Goal: Use online tool/utility: Utilize a website feature to perform a specific function

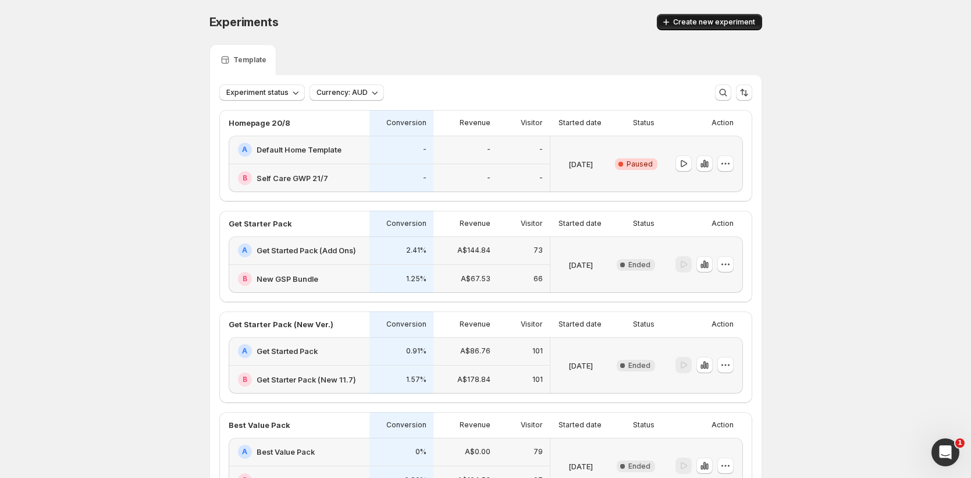
click at [742, 17] on button "Create new experiment" at bounding box center [709, 22] width 105 height 16
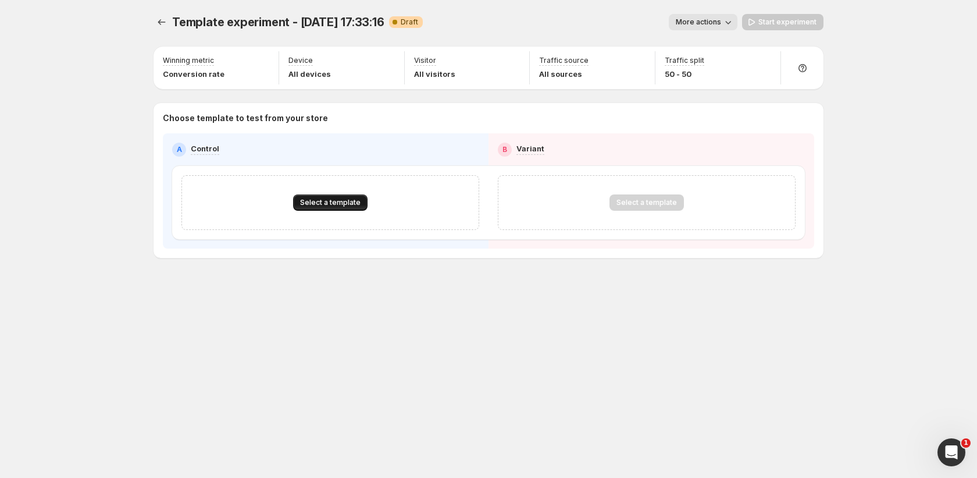
click at [354, 208] on button "Select a template" at bounding box center [330, 202] width 74 height 16
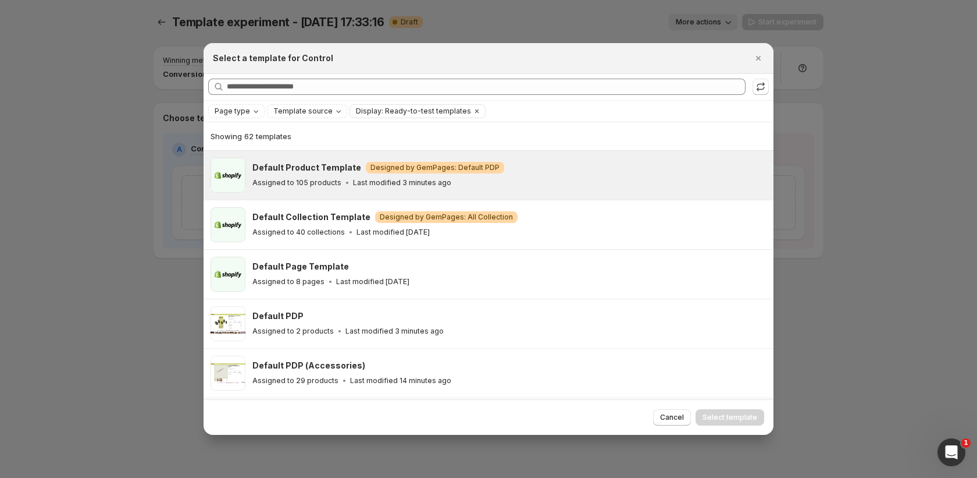
click at [428, 190] on div "Default Product Template Warning Designed by GemPages: Default PDP Assigned to …" at bounding box center [510, 175] width 514 height 35
click at [648, 169] on div "Default Product Template Warning Designed by GemPages: Default PDP" at bounding box center [508, 168] width 511 height 12
click at [650, 176] on div "Default Product Template Warning Designed by GemPages: Default PDP Assigned to …" at bounding box center [508, 175] width 511 height 27
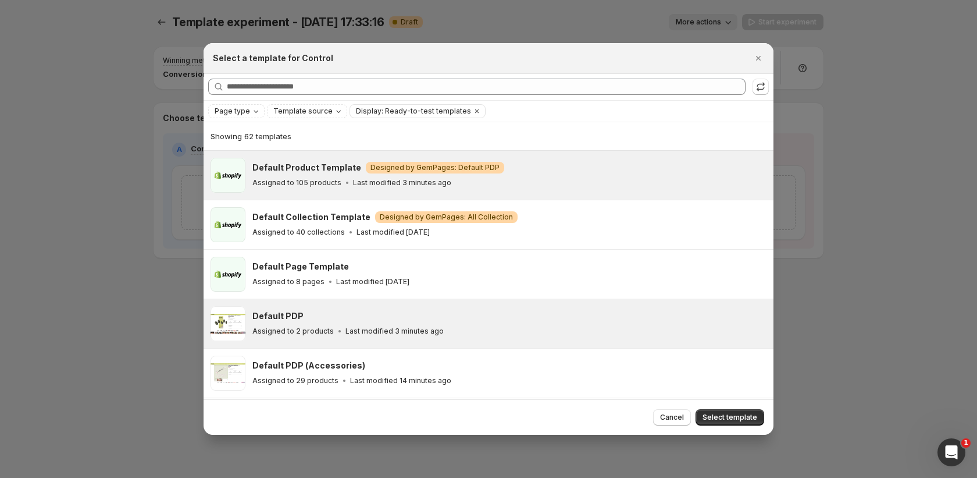
click at [596, 324] on div "Default PDP Assigned to 2 products Last modified 3 minutes ago" at bounding box center [508, 323] width 511 height 27
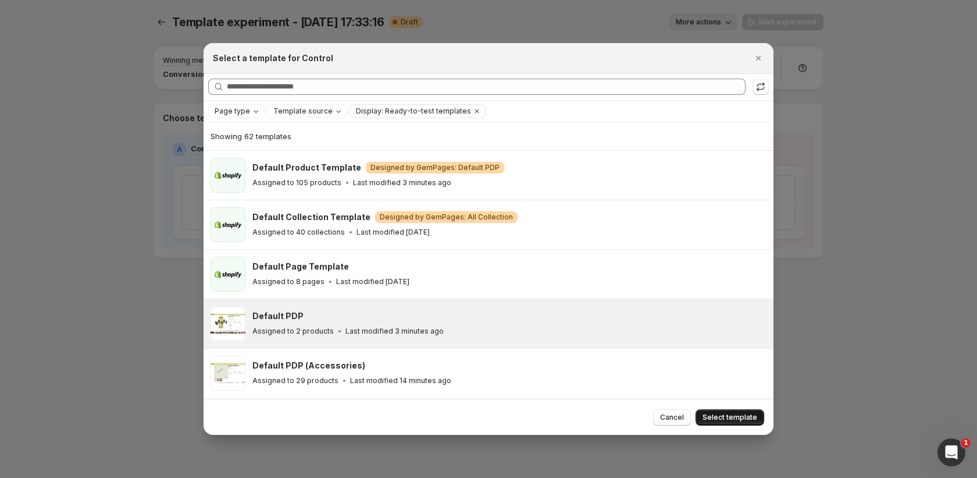
click at [726, 414] on span "Select template" at bounding box center [730, 417] width 55 height 9
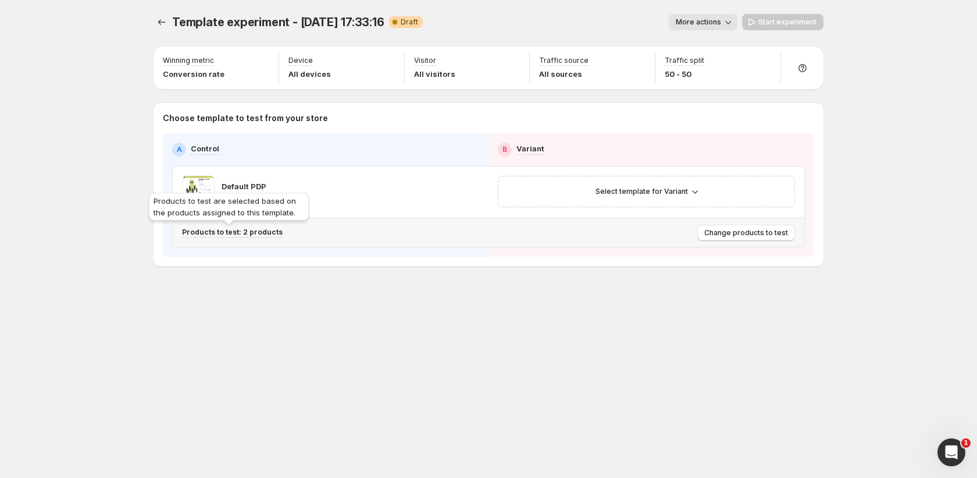
click at [261, 236] on p "Products to test: 2 products" at bounding box center [232, 231] width 101 height 9
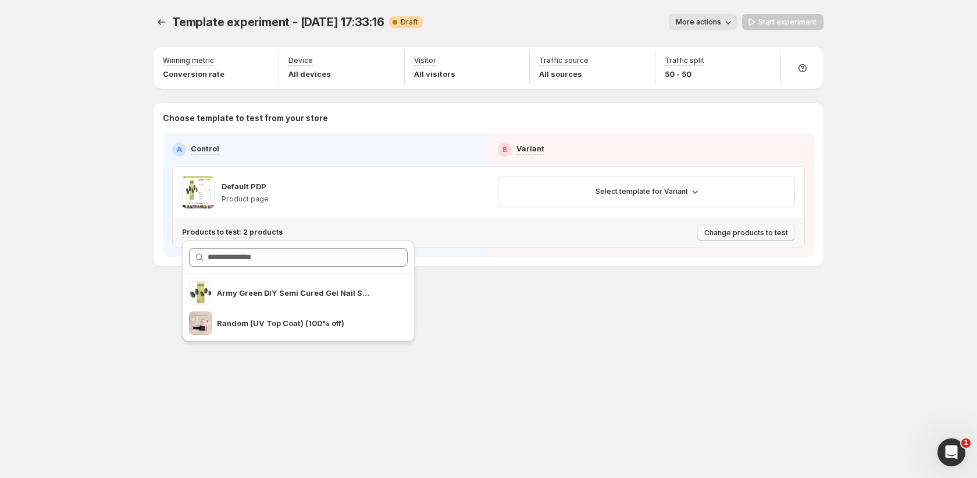
click at [748, 234] on span "Change products to test" at bounding box center [747, 232] width 84 height 9
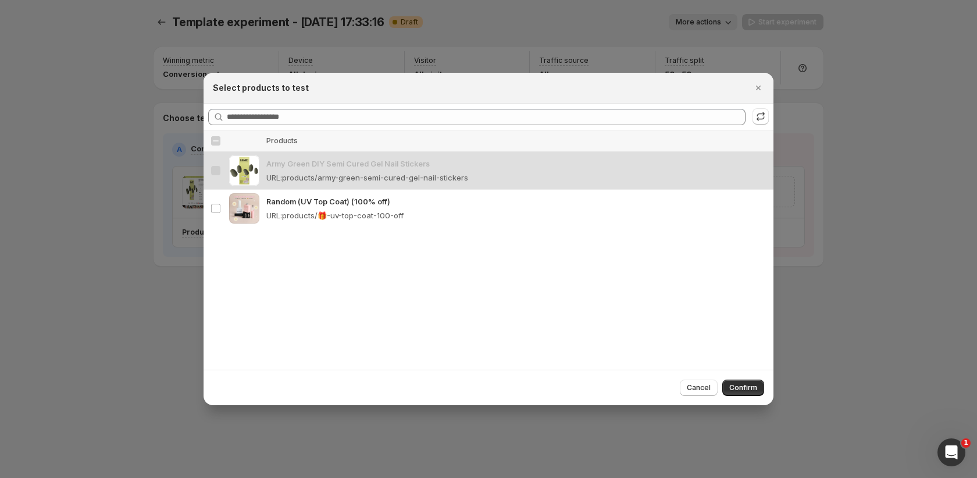
click at [584, 285] on div "Select all products Thumbnail Products Select all 2 products 1 selected Select …" at bounding box center [489, 249] width 570 height 239
drag, startPoint x: 763, startPoint y: 93, endPoint x: 759, endPoint y: 114, distance: 21.5
click at [759, 113] on div "Select products to test Searching products Select all products Thumbnail Produc…" at bounding box center [489, 239] width 570 height 332
click at [759, 115] on icon ":r3d:" at bounding box center [761, 117] width 12 height 12
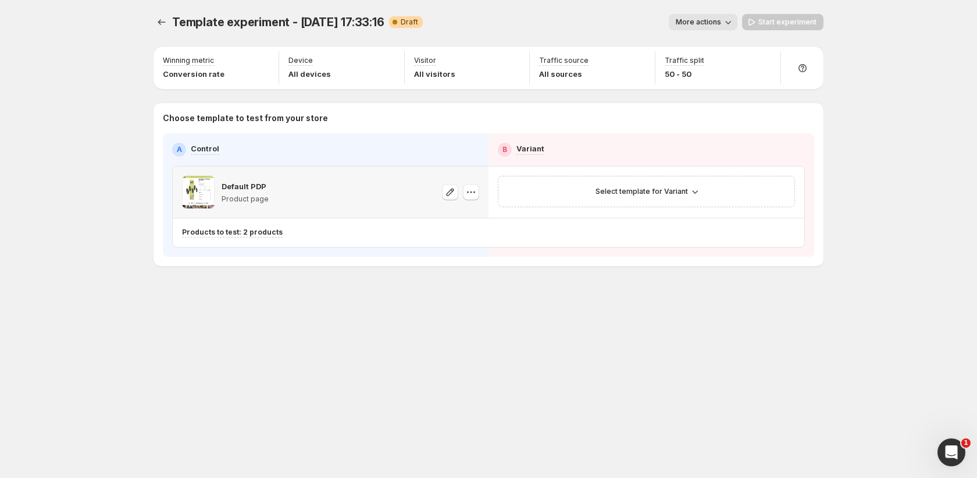
click at [456, 180] on div at bounding box center [460, 192] width 37 height 33
click at [467, 189] on icon "button" at bounding box center [471, 192] width 12 height 12
click at [449, 187] on icon "button" at bounding box center [451, 192] width 12 height 12
click at [157, 22] on icon "Experiments" at bounding box center [162, 22] width 12 height 12
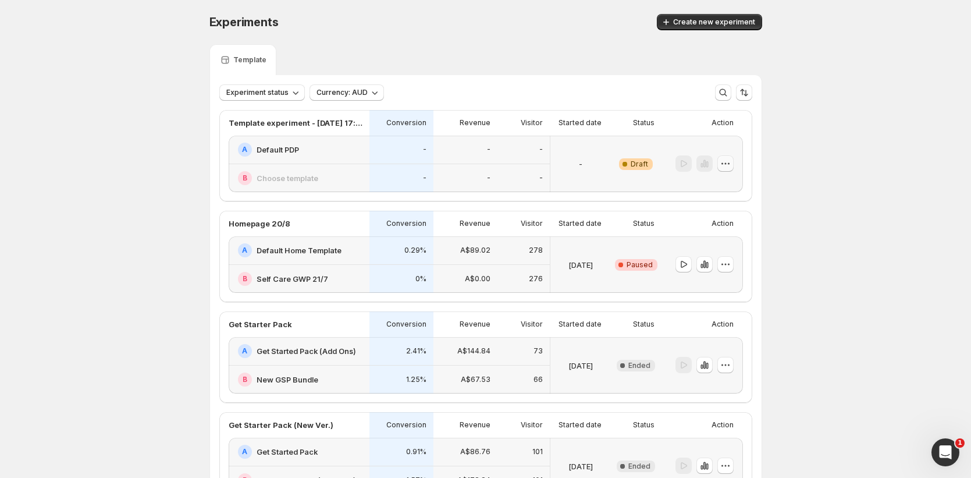
click at [731, 160] on icon "button" at bounding box center [726, 164] width 12 height 12
click at [727, 246] on span "Delete" at bounding box center [719, 247] width 23 height 9
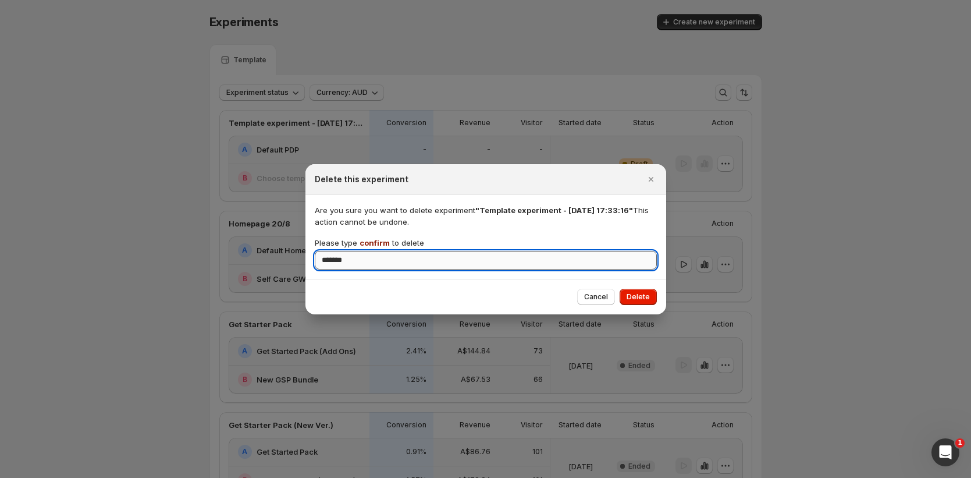
type input "*******"
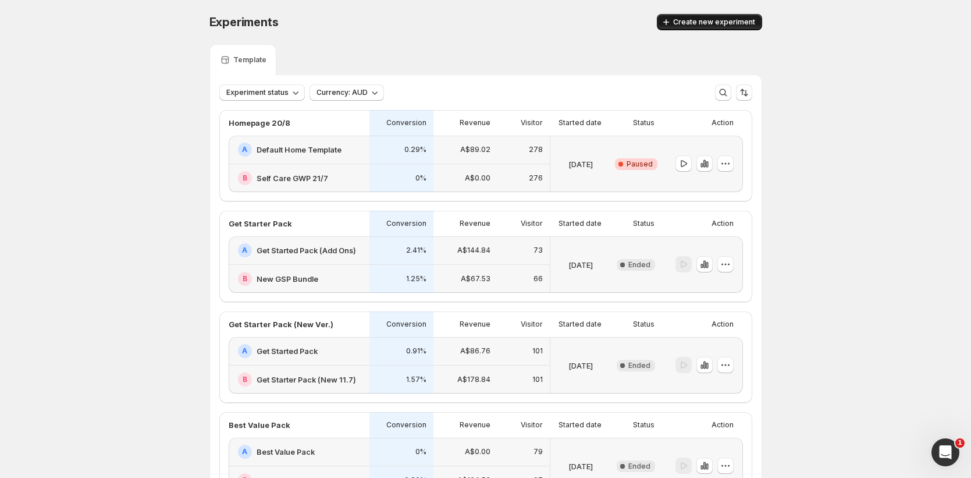
click at [716, 29] on button "Create new experiment" at bounding box center [709, 22] width 105 height 16
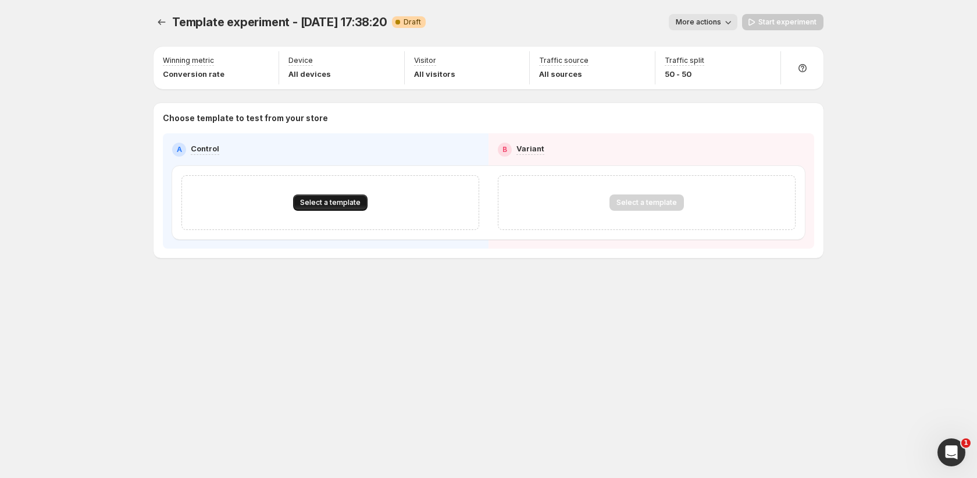
click at [347, 201] on span "Select a template" at bounding box center [330, 202] width 61 height 9
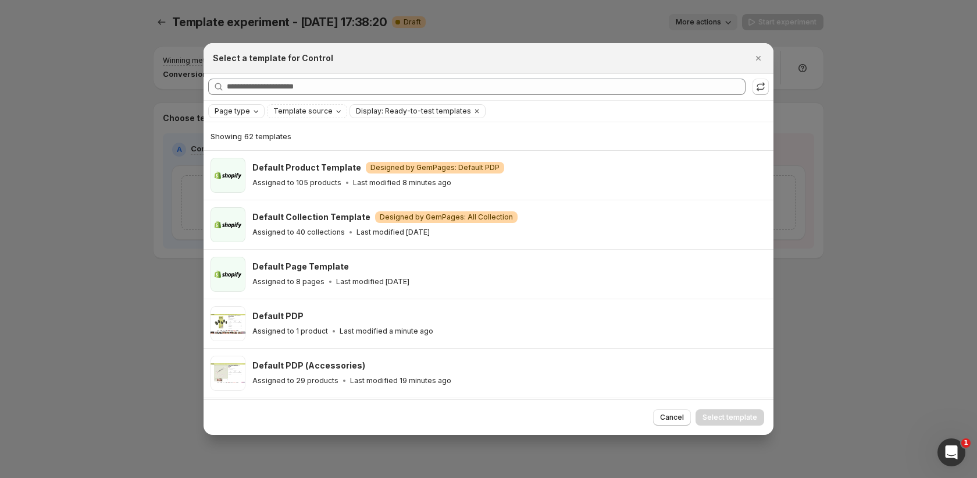
click at [258, 116] on div "Page type" at bounding box center [238, 111] width 48 height 12
click at [267, 165] on span "Product page" at bounding box center [254, 160] width 49 height 9
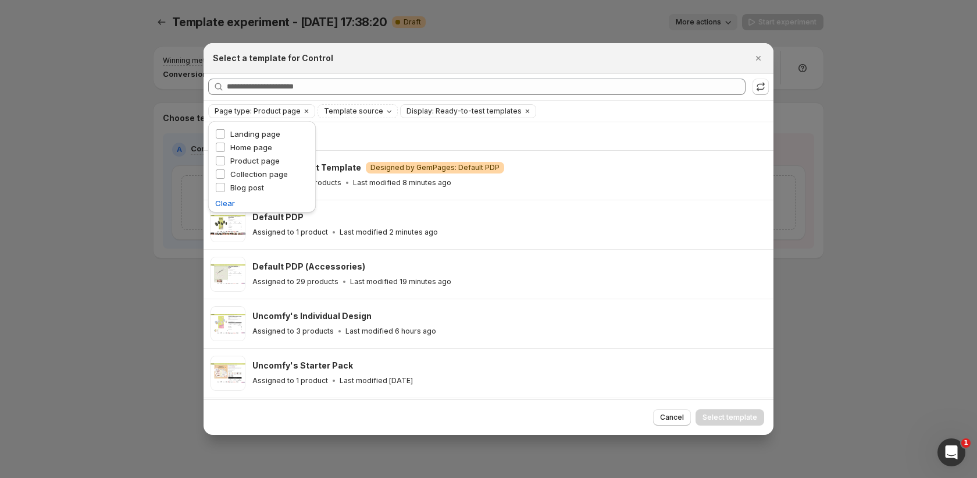
click at [396, 135] on div "Showing 22 templates" at bounding box center [489, 136] width 556 height 12
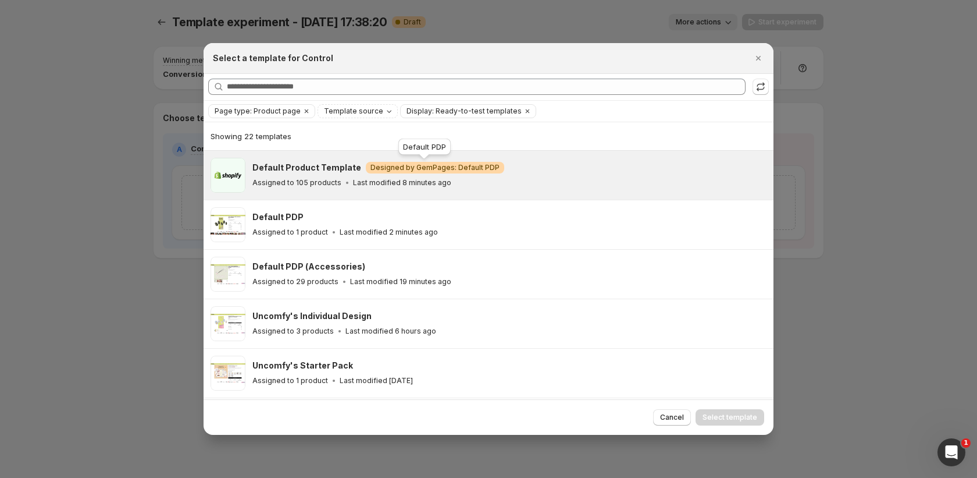
click at [368, 172] on span "Warning Designed by GemPages: Default PDP" at bounding box center [435, 168] width 138 height 12
click at [741, 420] on span "Select template" at bounding box center [730, 417] width 55 height 9
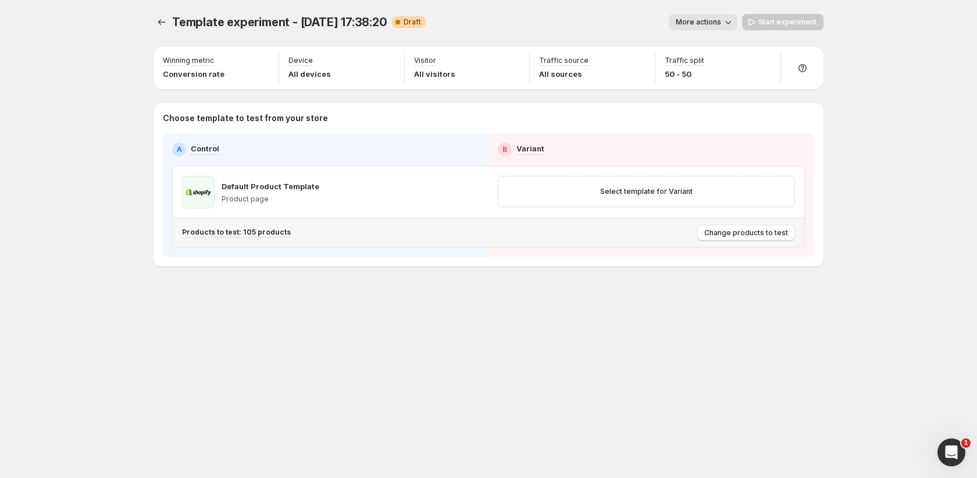
click at [528, 237] on div "Products to test: 105 products" at bounding box center [437, 232] width 511 height 19
click at [710, 232] on span "Change products to test" at bounding box center [747, 232] width 84 height 9
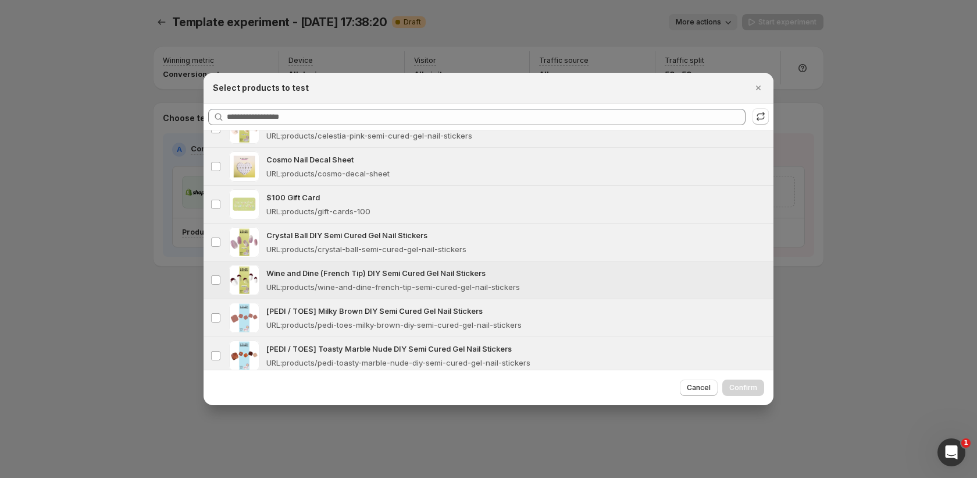
scroll to position [3296, 0]
click at [753, 89] on icon "Close" at bounding box center [759, 88] width 12 height 12
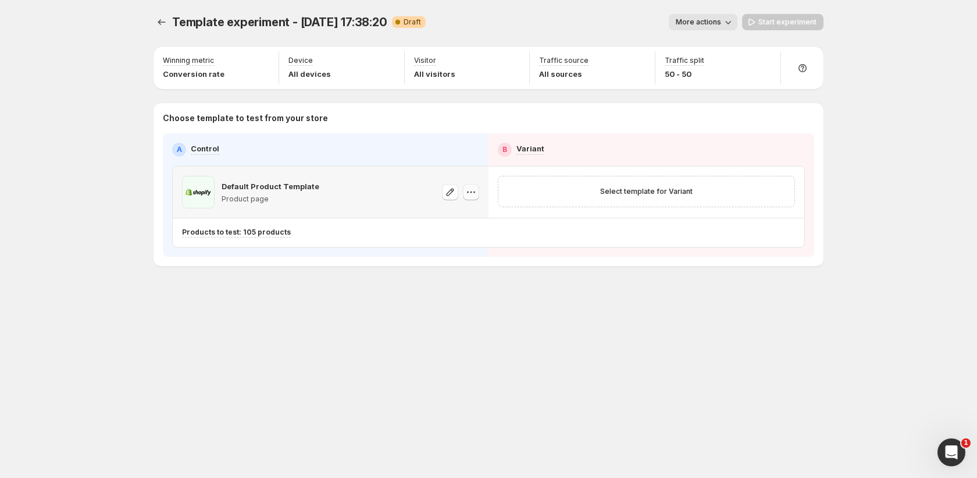
click at [470, 194] on icon "button" at bounding box center [471, 192] width 12 height 12
click at [283, 192] on div "Default Product Template Product page" at bounding box center [271, 192] width 98 height 33
click at [561, 195] on div "Select template for Variant" at bounding box center [647, 191] width 282 height 16
click at [641, 193] on span "Select template for Variant" at bounding box center [646, 191] width 93 height 9
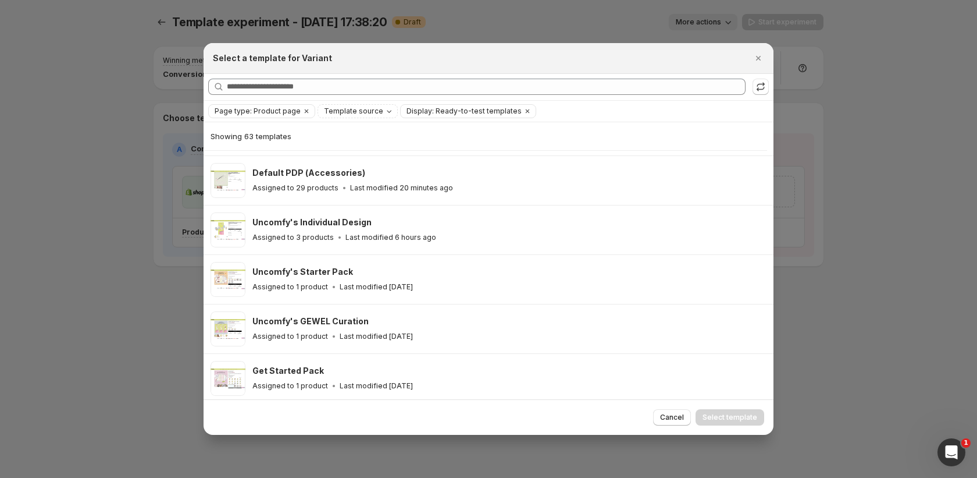
scroll to position [45, 0]
click at [369, 116] on button "Template source" at bounding box center [357, 111] width 79 height 13
click at [369, 115] on div "Template source" at bounding box center [359, 111] width 72 height 12
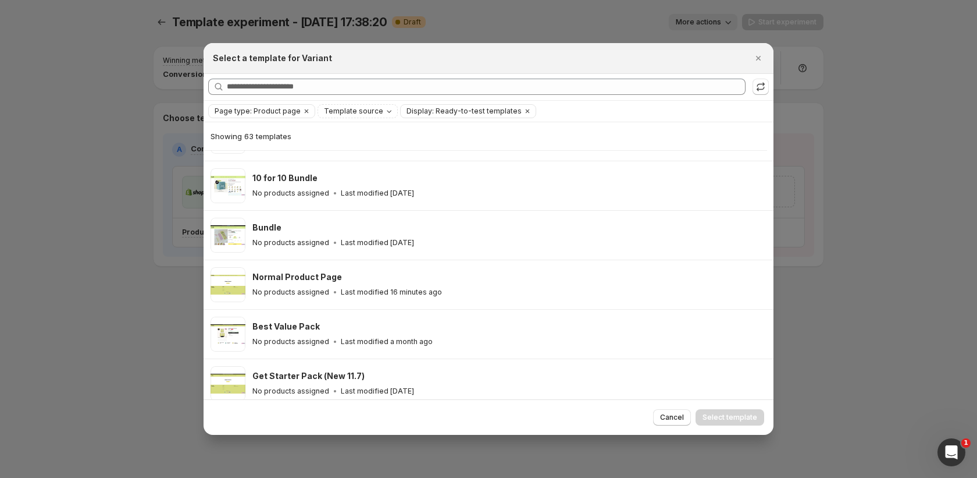
scroll to position [757, 0]
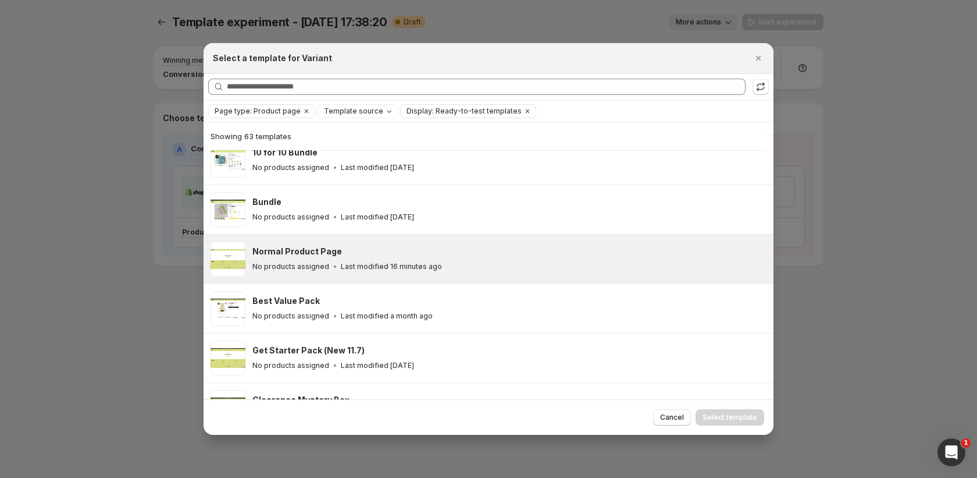
click at [434, 261] on div "No products assigned Last modified 16 minutes ago" at bounding box center [508, 267] width 511 height 12
drag, startPoint x: 434, startPoint y: 260, endPoint x: 725, endPoint y: 415, distance: 329.8
click at [725, 415] on span "Select template" at bounding box center [730, 417] width 55 height 9
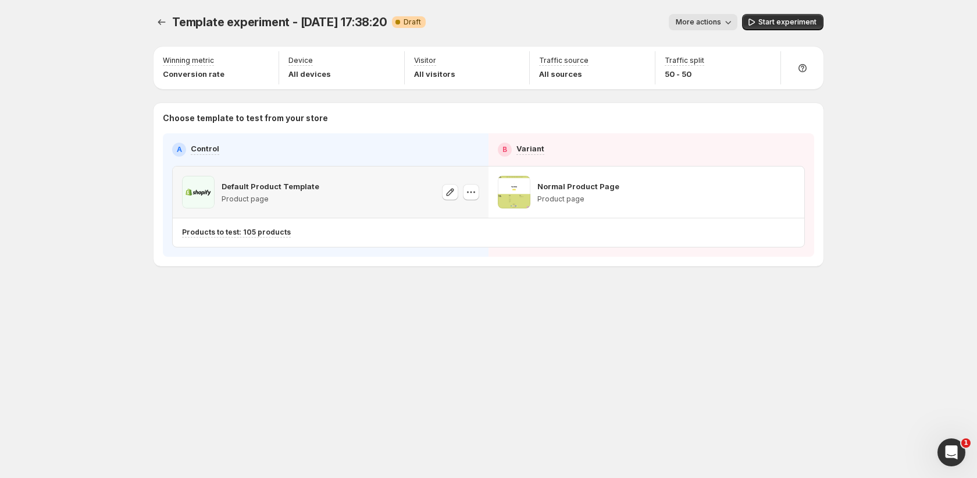
click at [428, 189] on div "Default Product Template Product page" at bounding box center [330, 192] width 297 height 33
click at [439, 193] on div "Default Product Template Product page" at bounding box center [330, 192] width 297 height 33
click at [451, 191] on icon "button" at bounding box center [451, 192] width 12 height 12
click at [737, 17] on button "More actions" at bounding box center [703, 22] width 69 height 16
click at [696, 74] on button "Rename" at bounding box center [716, 65] width 79 height 19
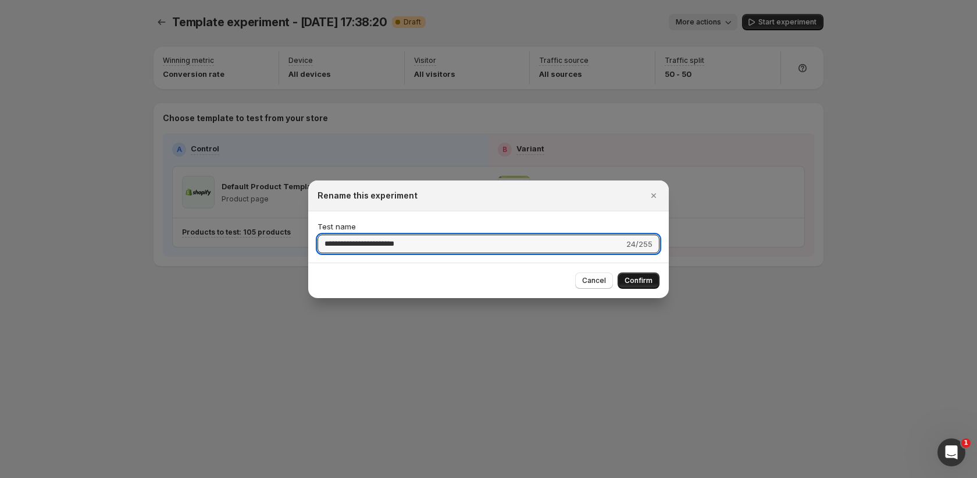
type input "**********"
click at [627, 278] on span "Confirm" at bounding box center [639, 280] width 28 height 9
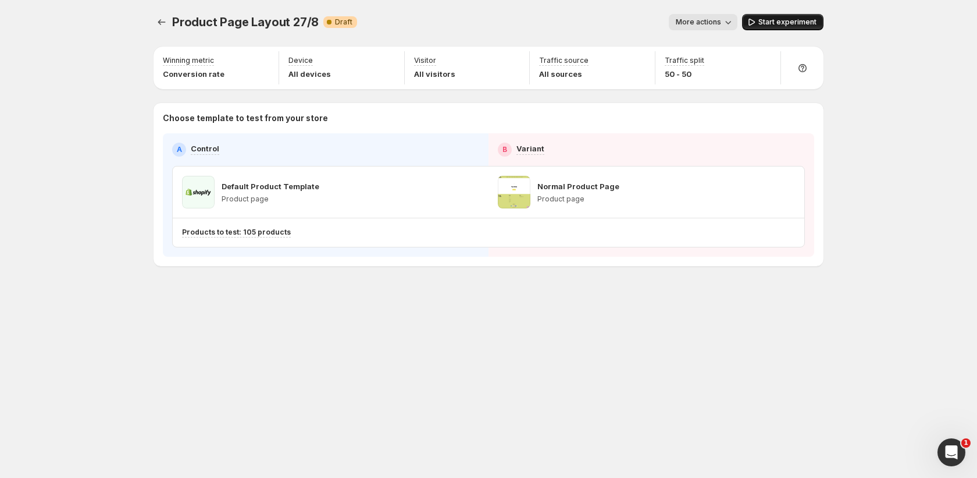
click at [778, 22] on span "Start experiment" at bounding box center [788, 21] width 58 height 9
